Goal: Task Accomplishment & Management: Manage account settings

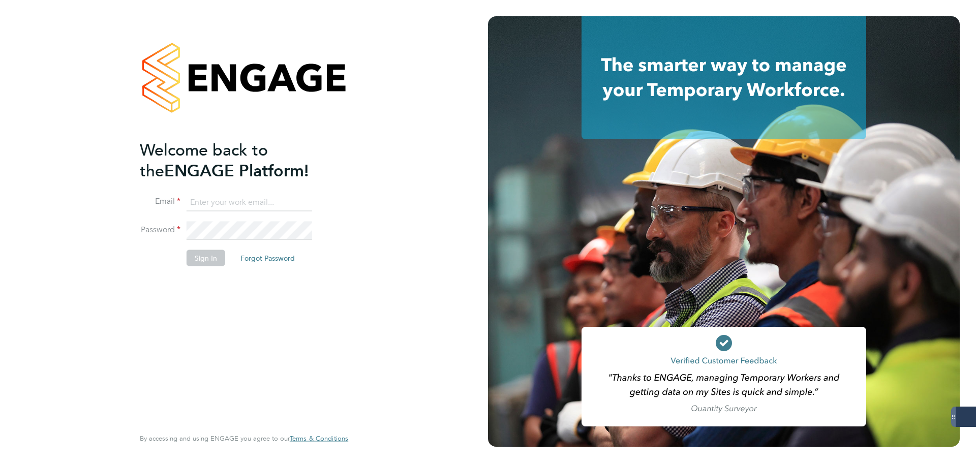
type input "[DOMAIN_NAME][EMAIL_ADDRESS][DOMAIN_NAME]"
click at [212, 261] on button "Sign In" at bounding box center [206, 258] width 39 height 16
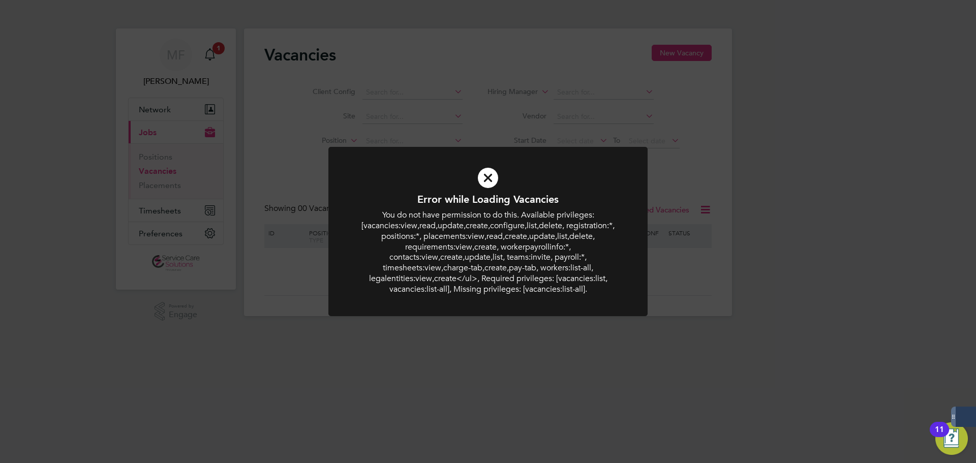
click at [787, 269] on div "Error while Loading Vacancies You do not have permission to do this. Available …" at bounding box center [488, 231] width 976 height 463
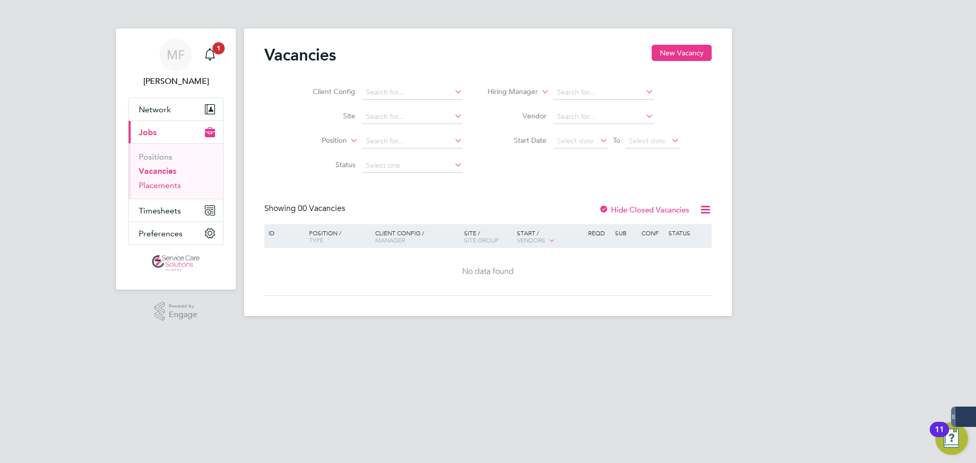
click at [154, 186] on link "Placements" at bounding box center [160, 185] width 42 height 10
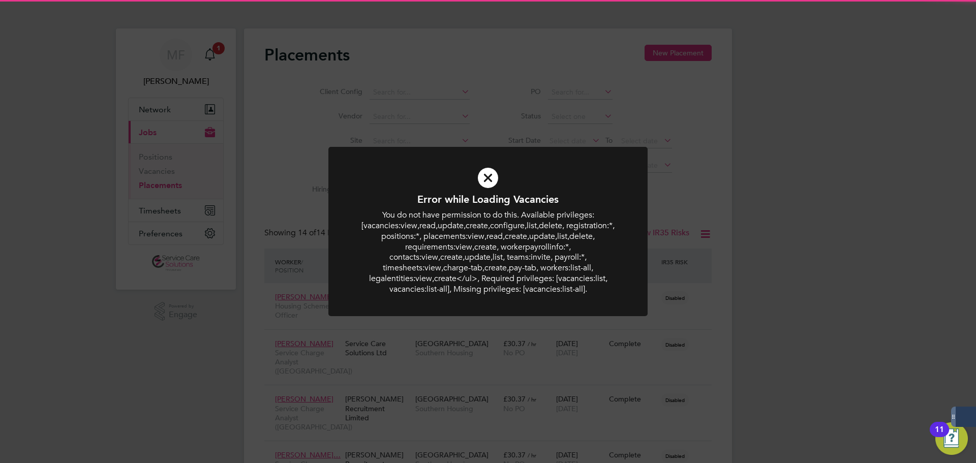
click at [482, 172] on icon at bounding box center [488, 178] width 264 height 40
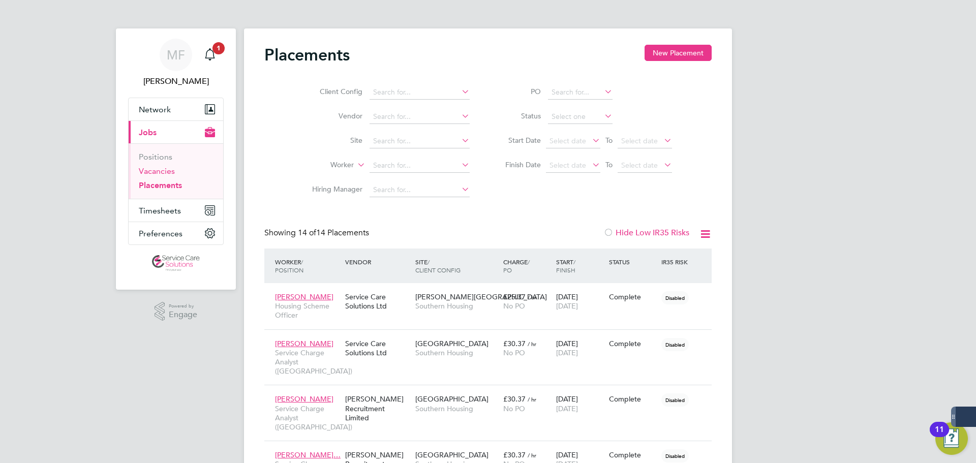
click at [159, 168] on link "Vacancies" at bounding box center [157, 171] width 36 height 10
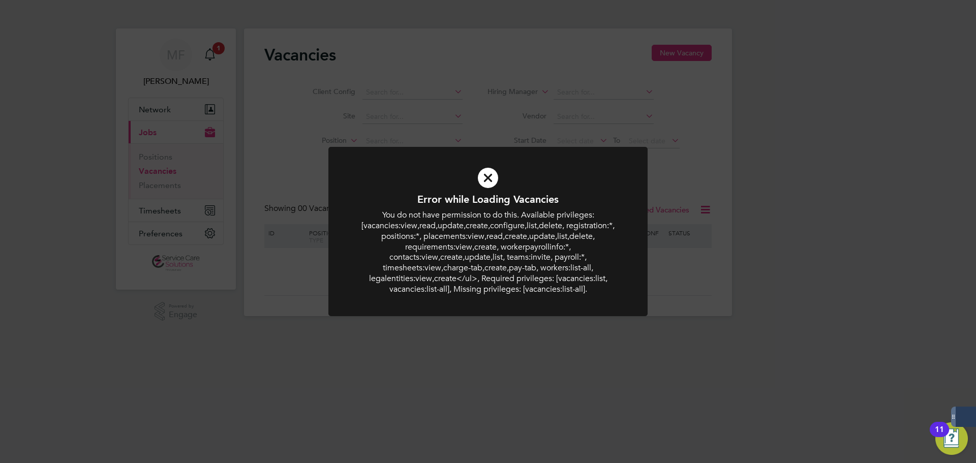
click at [487, 176] on icon at bounding box center [488, 178] width 264 height 40
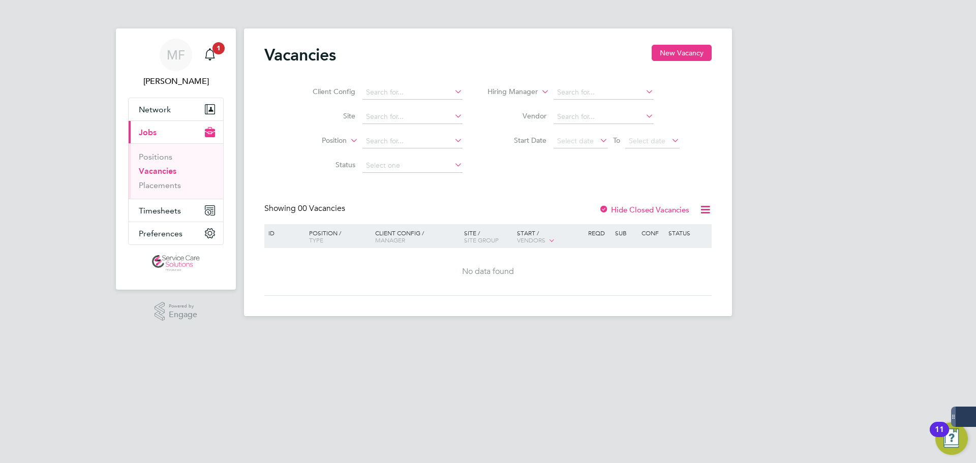
click at [534, 65] on div "Vacancies New Vacancy" at bounding box center [487, 60] width 447 height 30
click at [443, 62] on div "Vacancies New Vacancy" at bounding box center [487, 60] width 447 height 30
click at [171, 55] on span "MF" at bounding box center [176, 54] width 18 height 13
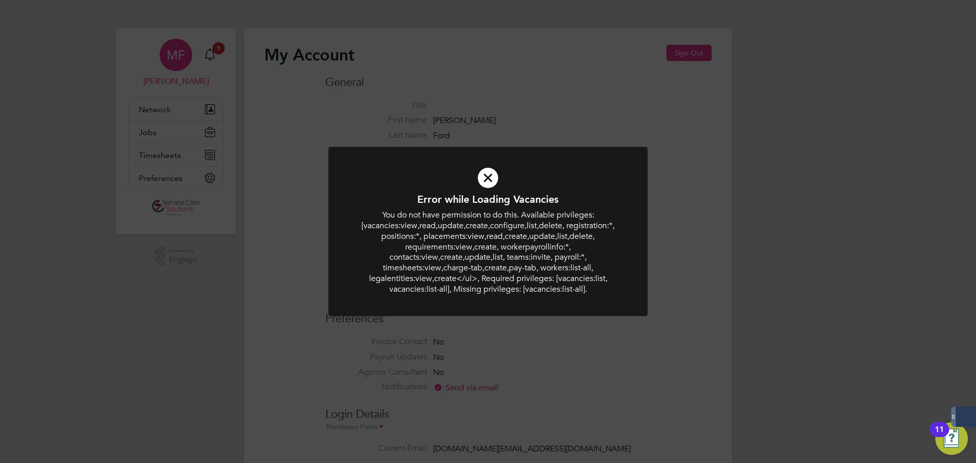
click at [689, 56] on div "Error while Loading Vacancies You do not have permission to do this. Available …" at bounding box center [488, 231] width 976 height 463
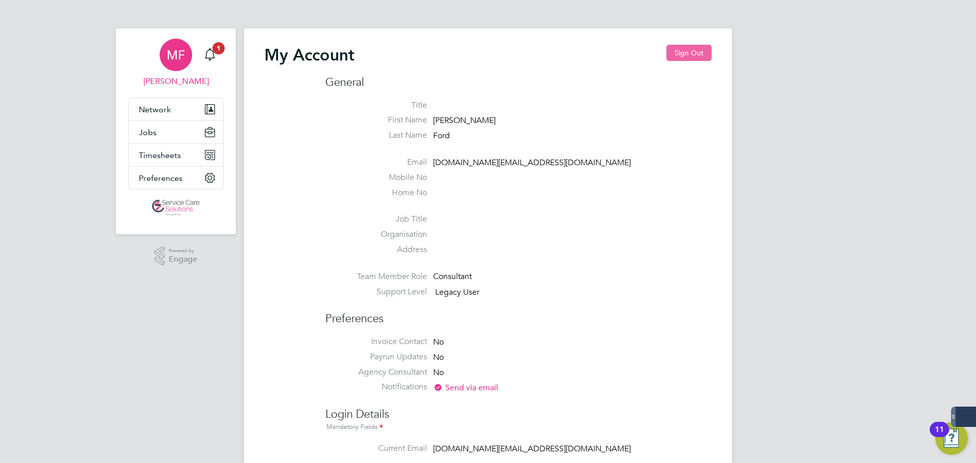
click at [680, 51] on button "Sign Out" at bounding box center [688, 53] width 45 height 16
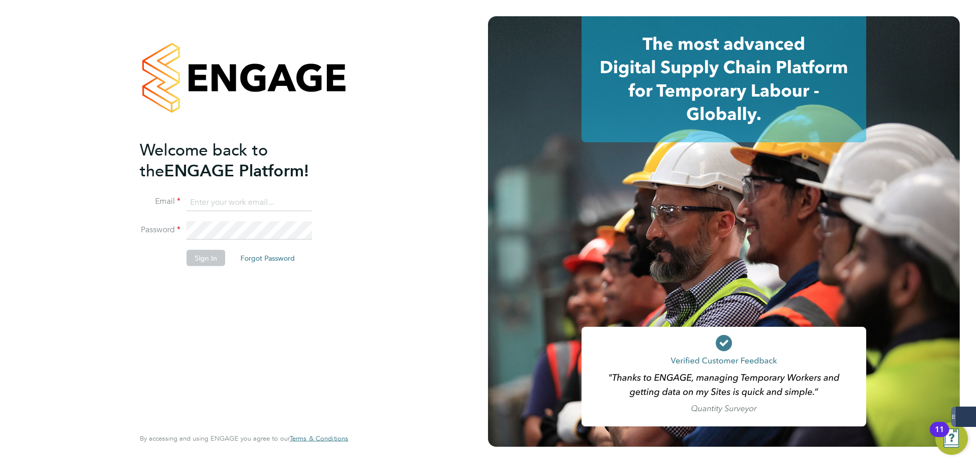
click at [392, 280] on div "Welcome back to the ENGAGE Platform! Email Password Sign In Forgot Password Ent…" at bounding box center [244, 231] width 488 height 463
click at [213, 203] on input at bounding box center [250, 202] width 126 height 18
click at [309, 200] on input at bounding box center [250, 202] width 126 height 18
click at [303, 202] on keeper-lock "Open Keeper Popup" at bounding box center [302, 202] width 12 height 12
type input "[EMAIL_ADDRESS][DOMAIN_NAME]"
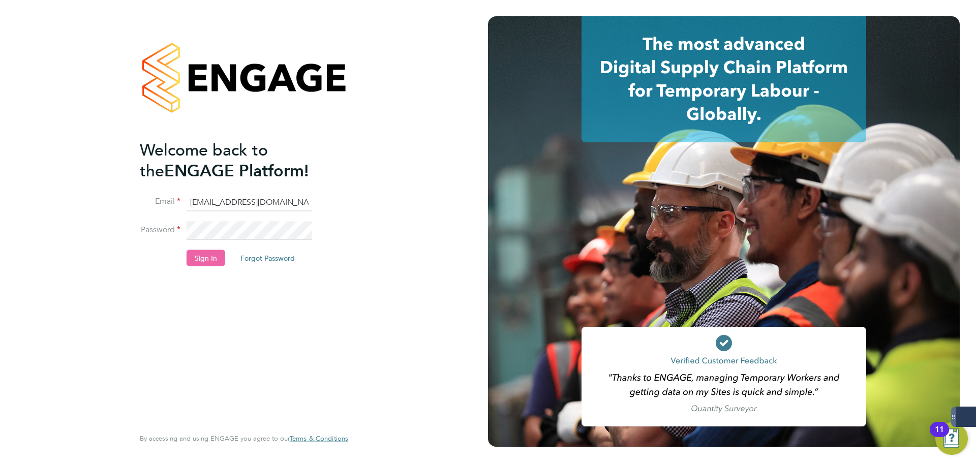
click at [196, 258] on button "Sign In" at bounding box center [206, 258] width 39 height 16
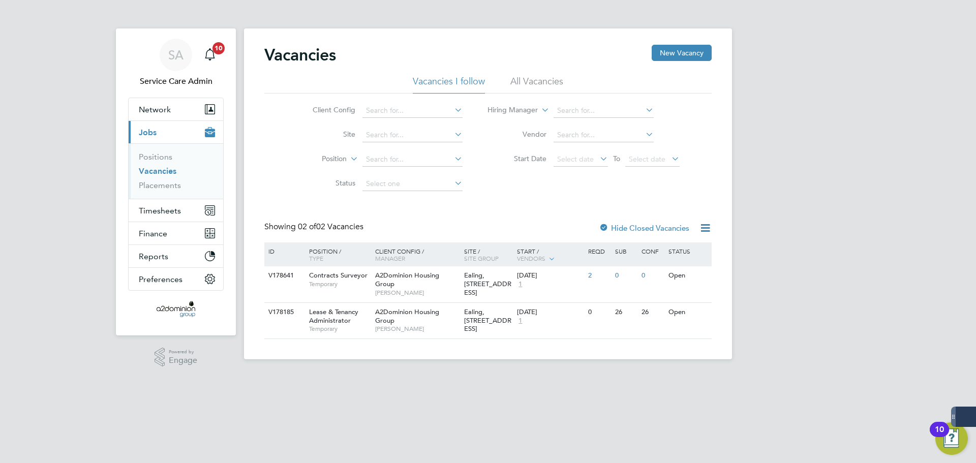
click at [815, 201] on div "SA Service Care Admin Notifications 10 Applications: Network Team Members Busin…" at bounding box center [488, 188] width 976 height 376
click at [794, 189] on div "SA Service Care Admin Notifications 10 Applications: Network Team Members Busin…" at bounding box center [488, 188] width 976 height 376
click at [539, 35] on div "Vacancies New Vacancy Vacancies I follow All Vacancies Client Config Site Posit…" at bounding box center [488, 193] width 488 height 331
click at [534, 79] on li "All Vacancies" at bounding box center [536, 84] width 53 height 18
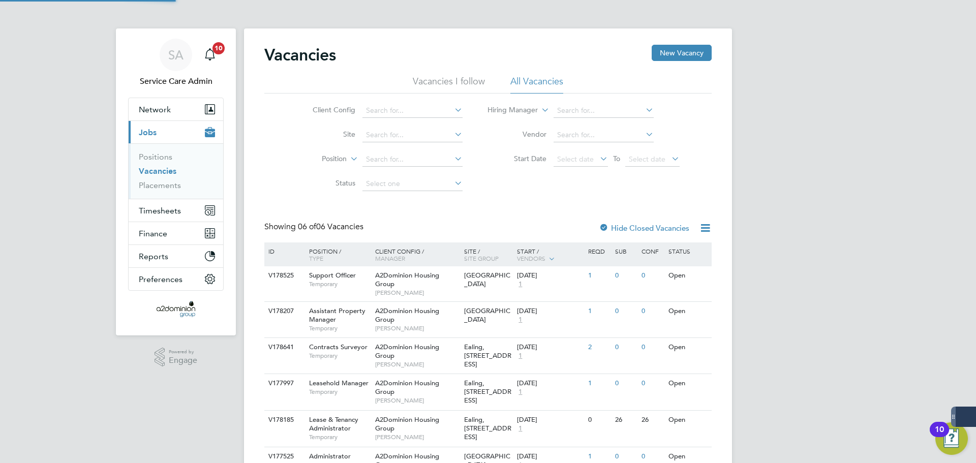
click at [447, 82] on li "Vacancies I follow" at bounding box center [449, 84] width 72 height 18
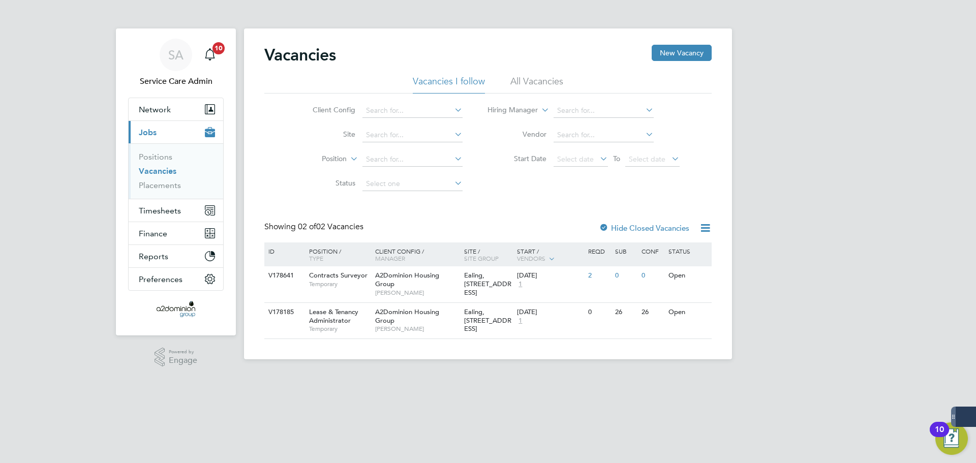
click at [514, 82] on li "All Vacancies" at bounding box center [536, 84] width 53 height 18
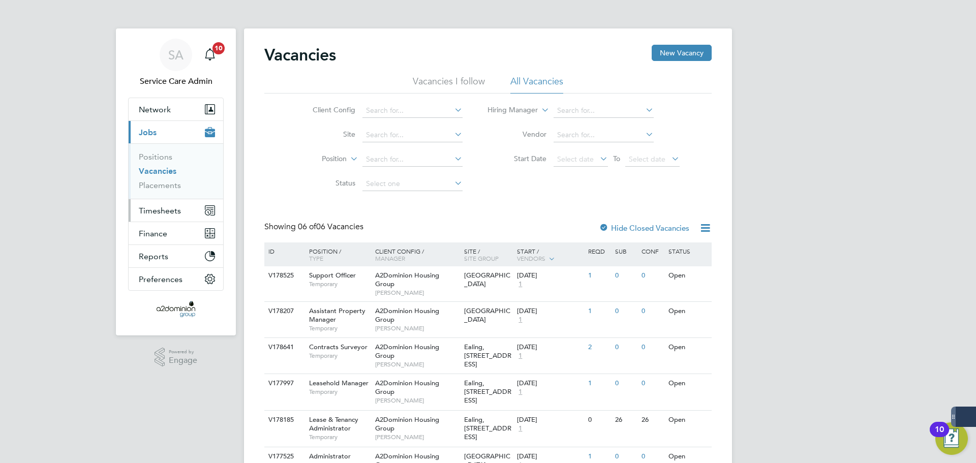
click at [165, 210] on span "Timesheets" at bounding box center [160, 211] width 42 height 10
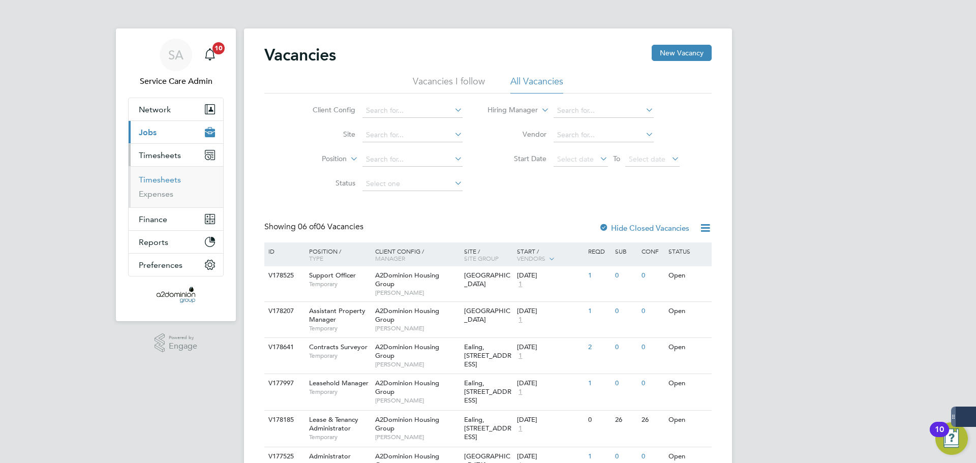
click at [164, 179] on link "Timesheets" at bounding box center [160, 180] width 42 height 10
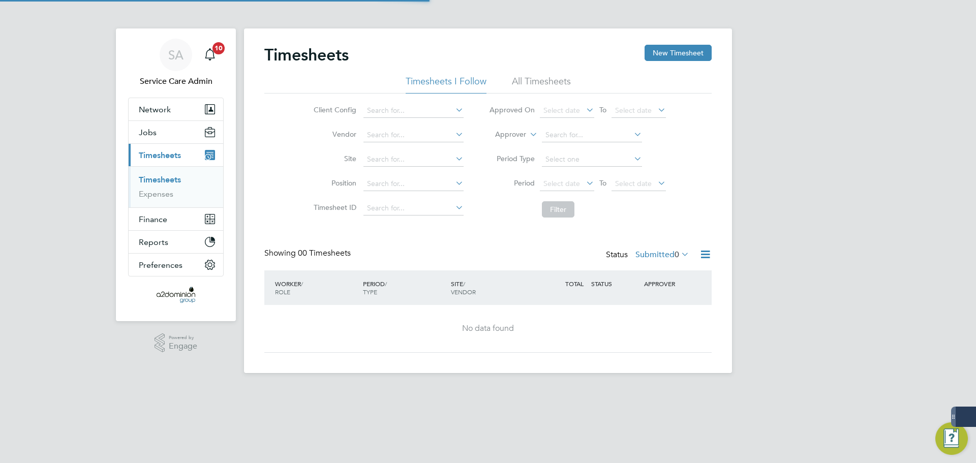
click at [536, 82] on li "All Timesheets" at bounding box center [541, 84] width 59 height 18
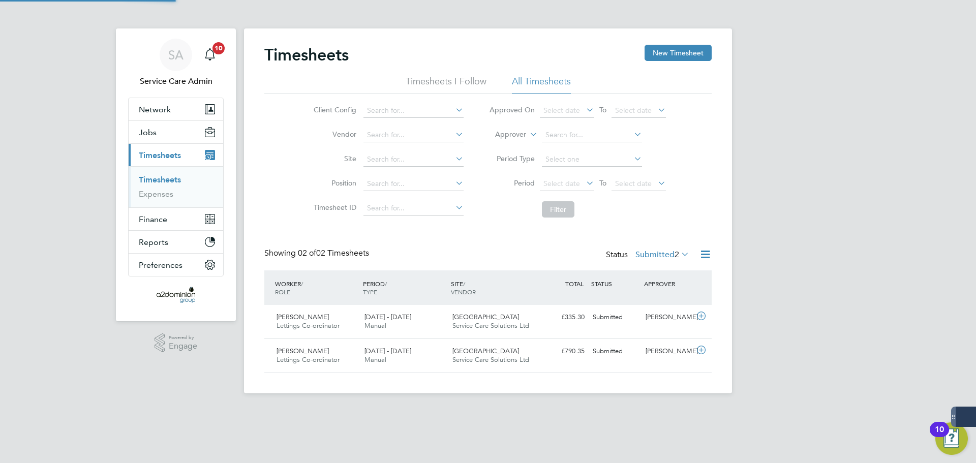
scroll to position [26, 88]
click at [504, 132] on label "Approver" at bounding box center [503, 135] width 46 height 10
click at [509, 146] on li "Worker" at bounding box center [501, 146] width 50 height 13
click at [548, 131] on input at bounding box center [592, 135] width 100 height 14
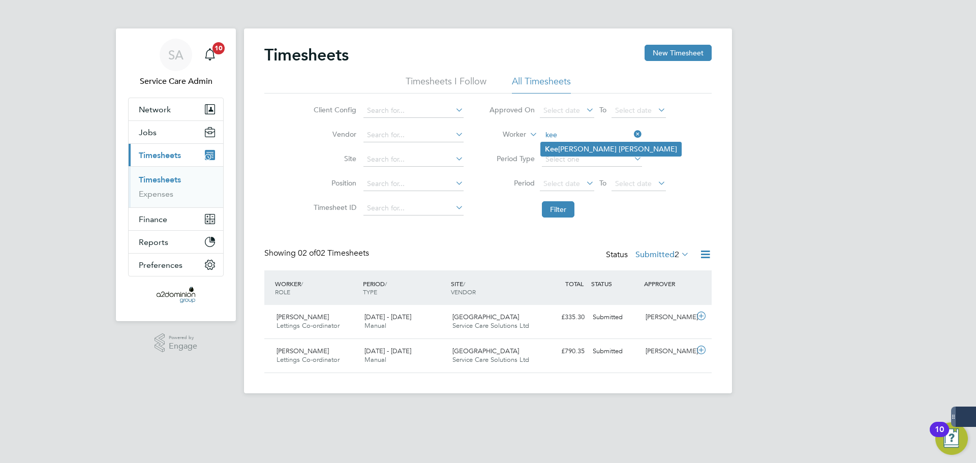
click at [553, 145] on b "Kee" at bounding box center [551, 149] width 13 height 9
type input "Keeley Turner"
click at [556, 215] on button "Filter" at bounding box center [558, 209] width 33 height 16
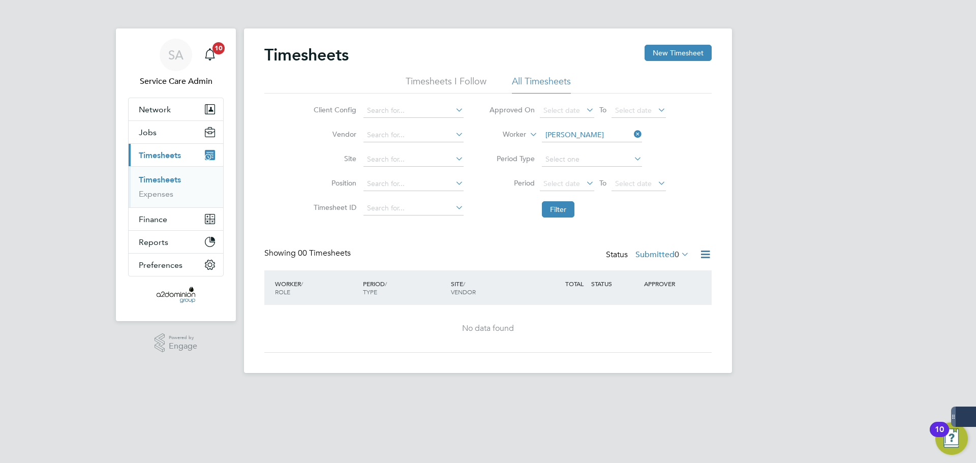
click at [655, 254] on label "Submitted 0" at bounding box center [662, 255] width 54 height 10
click at [651, 270] on li "All" at bounding box center [660, 272] width 47 height 14
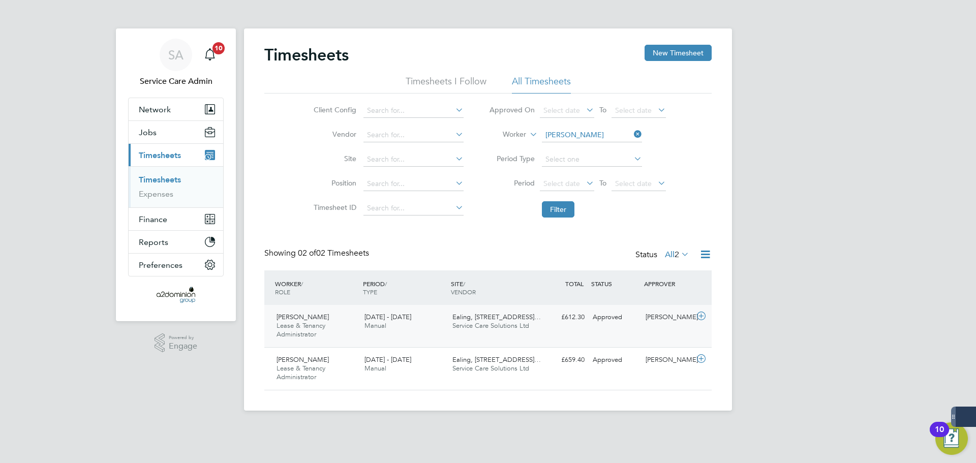
click at [323, 313] on div "Keeley Turner Lease & Tenancy Administrator 18 - 24 Aug 2025" at bounding box center [316, 326] width 88 height 34
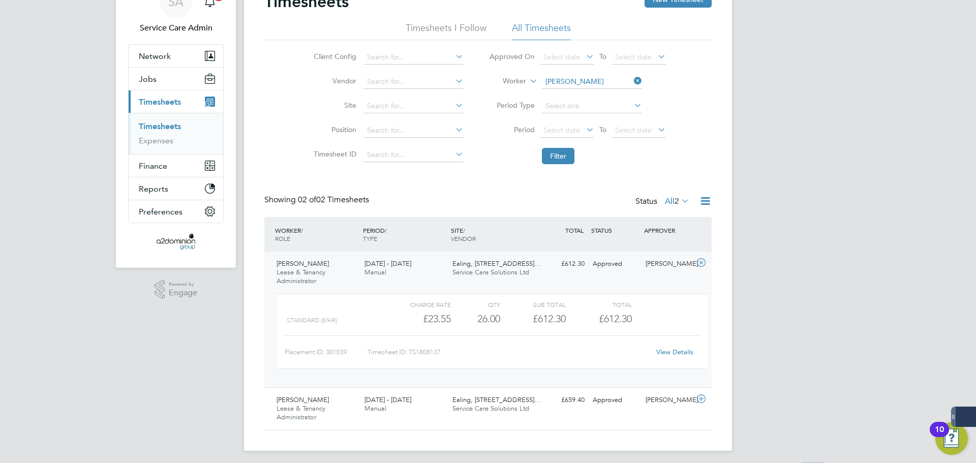
scroll to position [57, 0]
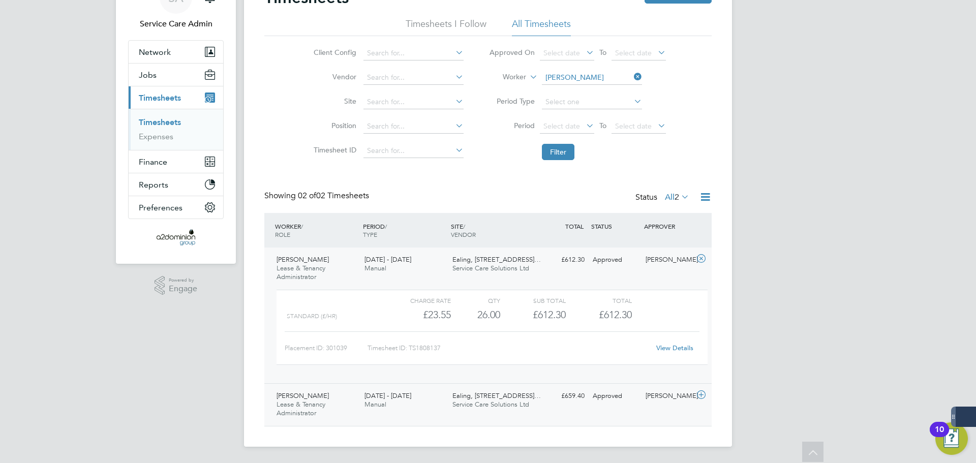
click at [319, 402] on span "Lease & Tenancy Administrator" at bounding box center [300, 408] width 49 height 17
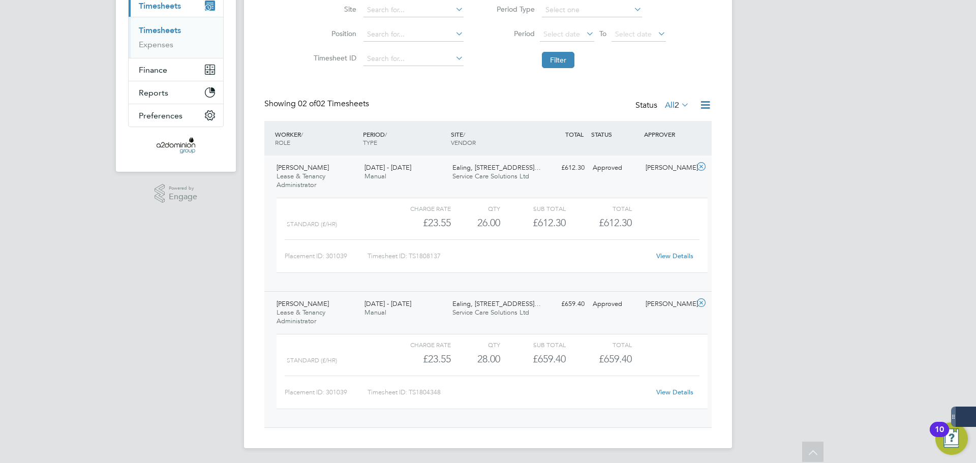
scroll to position [151, 0]
click at [667, 255] on link "View Details" at bounding box center [674, 254] width 37 height 9
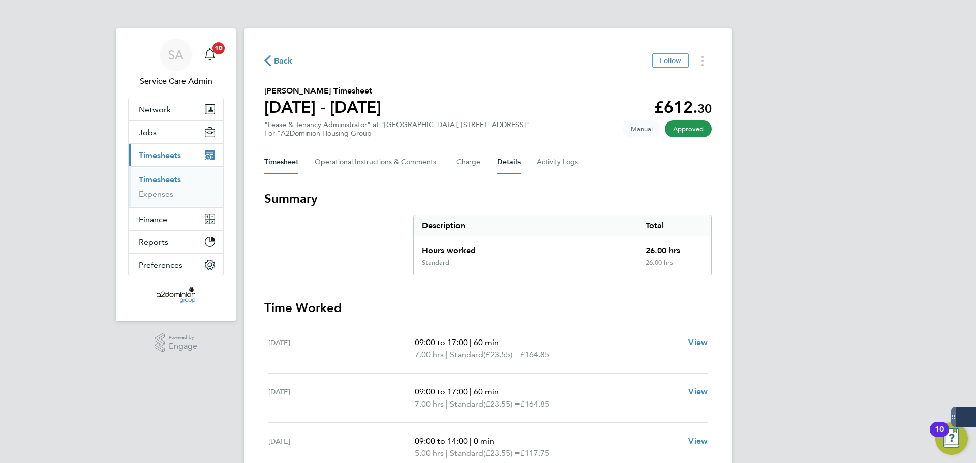
click at [512, 162] on button "Details" at bounding box center [508, 162] width 23 height 24
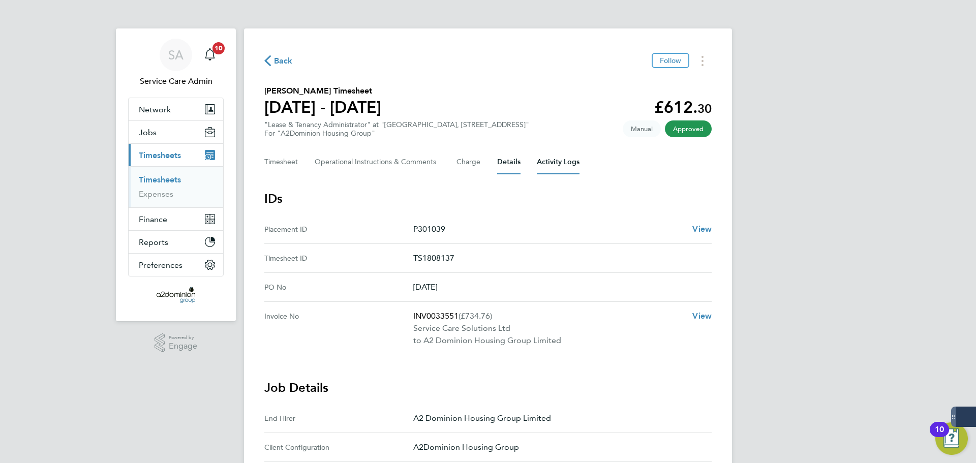
click at [566, 160] on Logs-tab "Activity Logs" at bounding box center [558, 162] width 43 height 24
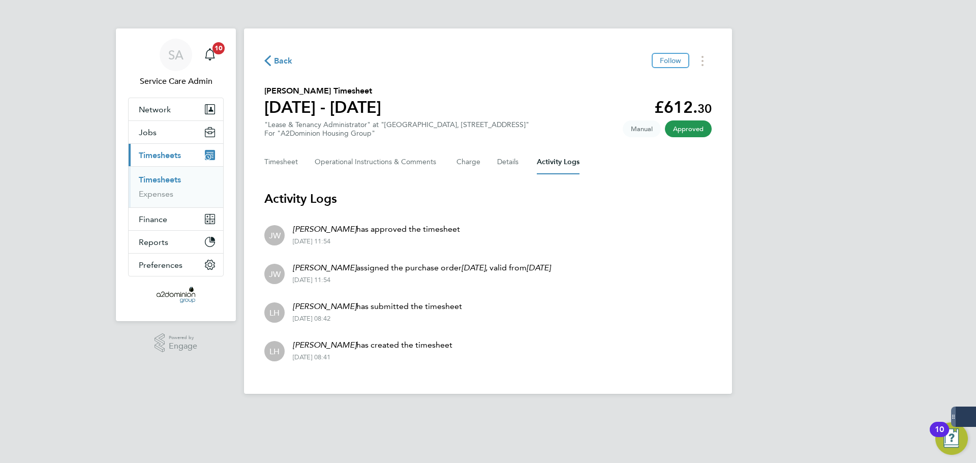
click at [802, 202] on div "SA Service Care Admin Notifications 10 Applications: Network Team Members Busin…" at bounding box center [488, 205] width 976 height 410
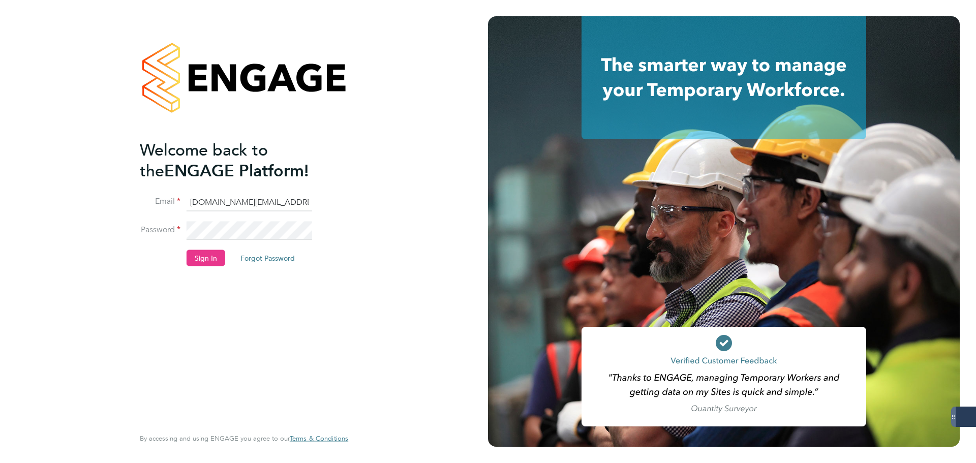
click at [304, 230] on keeper-lock "Open Keeper Popup" at bounding box center [302, 231] width 12 height 12
type input "[EMAIL_ADDRESS][DOMAIN_NAME]"
click at [199, 257] on button "Sign In" at bounding box center [206, 258] width 39 height 16
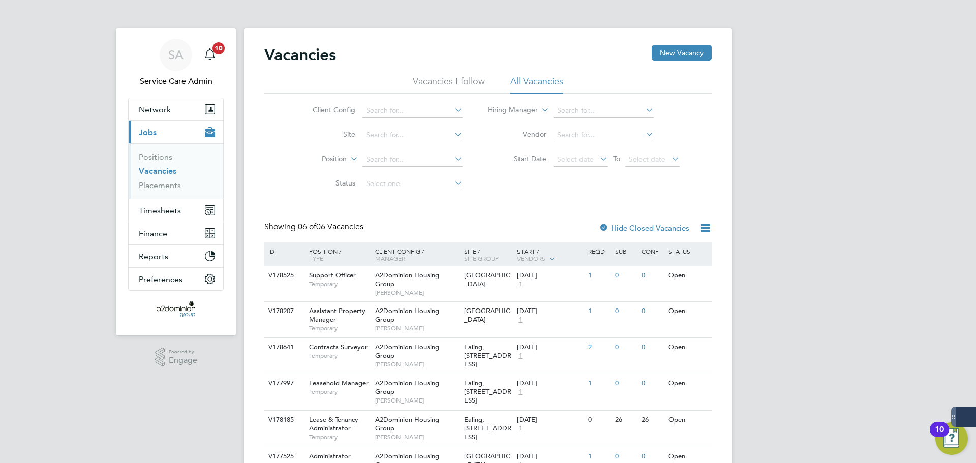
click at [853, 224] on div "SA Service Care Admin Notifications 10 Applications: Network Team Members Busin…" at bounding box center [488, 259] width 976 height 519
